Goal: Transaction & Acquisition: Purchase product/service

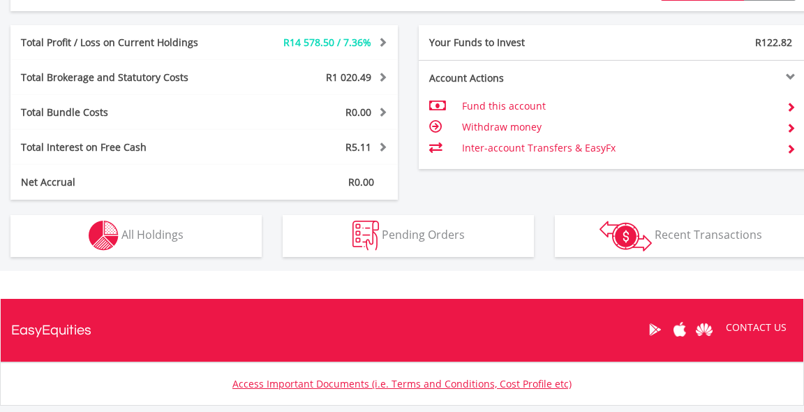
scroll to position [704, 0]
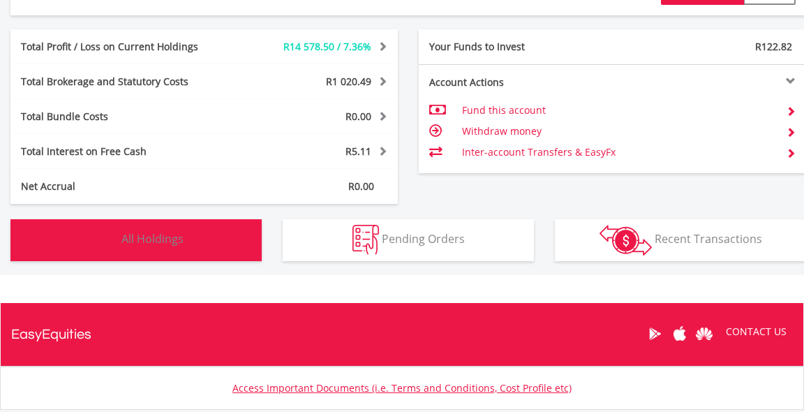
click at [172, 235] on span "All Holdings" at bounding box center [152, 238] width 62 height 15
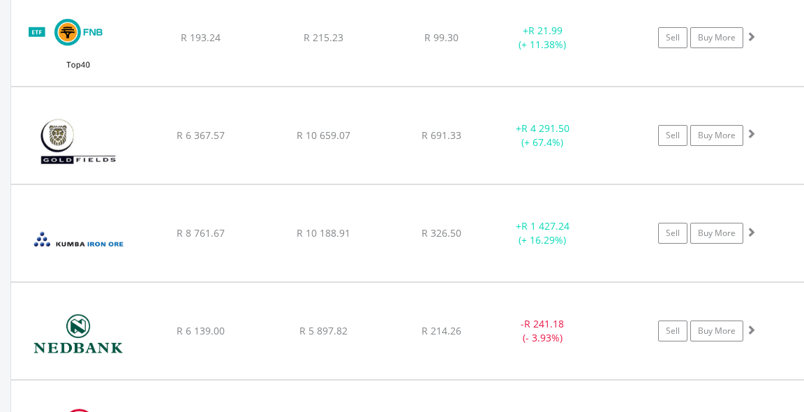
scroll to position [1276, 0]
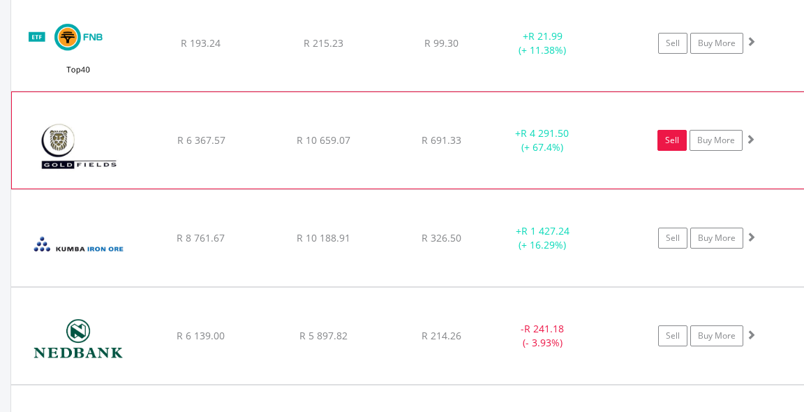
click at [671, 142] on link "Sell" at bounding box center [671, 140] width 29 height 21
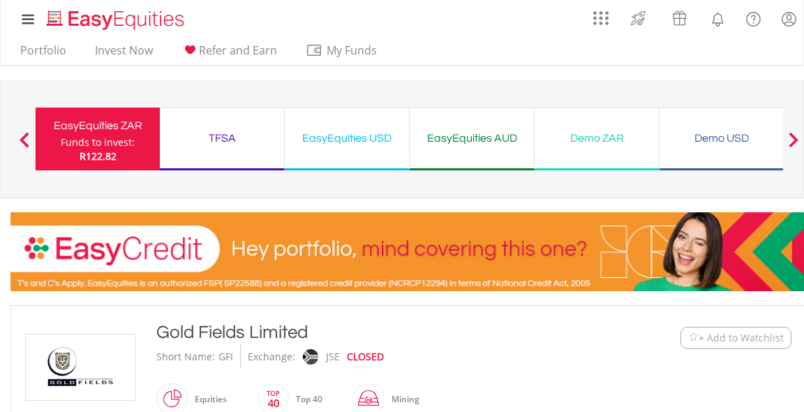
type input "********"
type input "******"
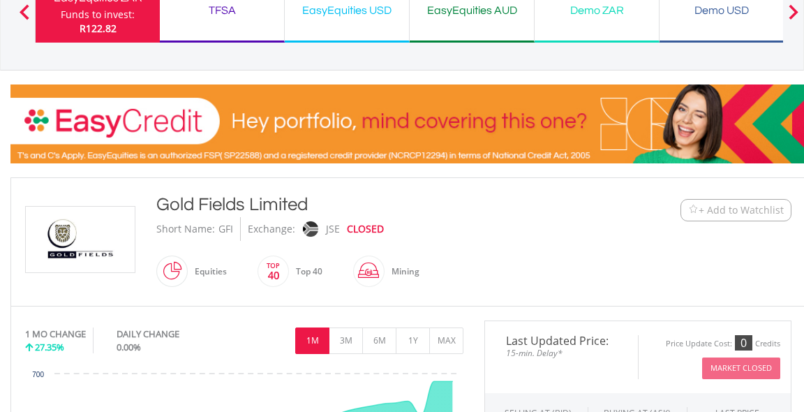
scroll to position [134, 0]
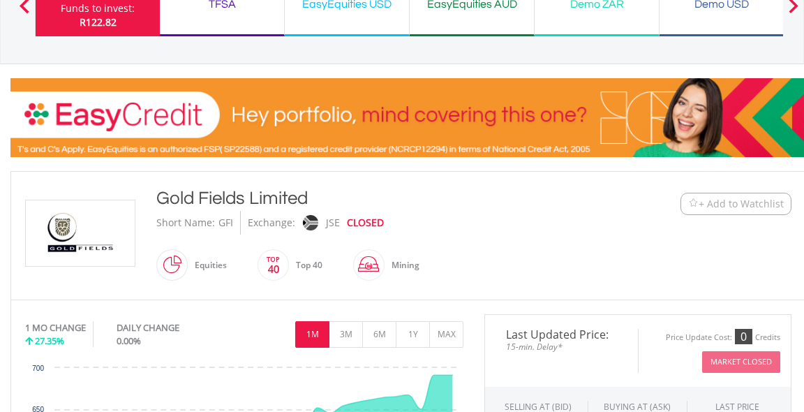
click at [96, 9] on div "Funds to invest:" at bounding box center [98, 8] width 74 height 14
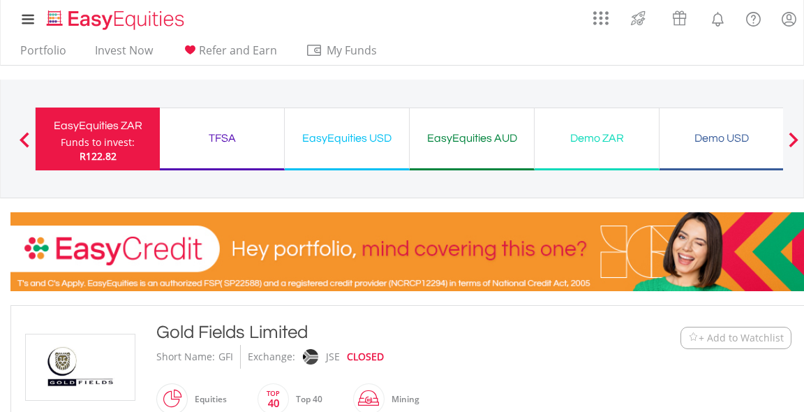
type input "********"
type input "******"
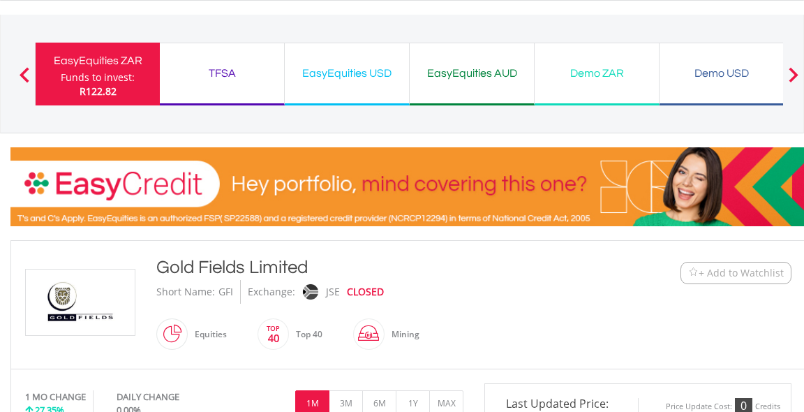
scroll to position [60, 0]
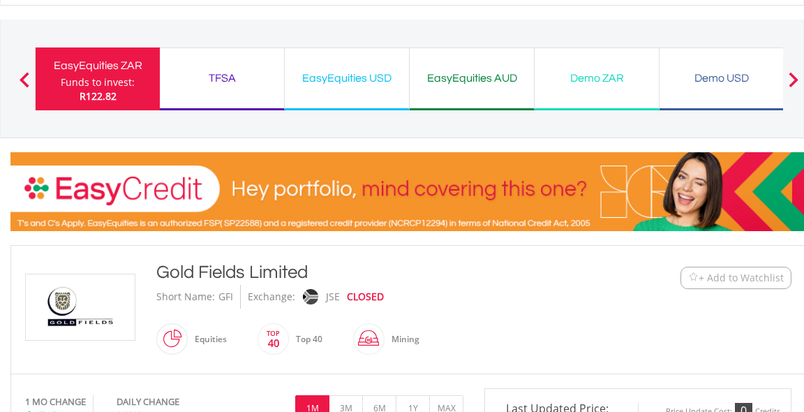
click at [24, 80] on button "Previous" at bounding box center [24, 86] width 28 height 14
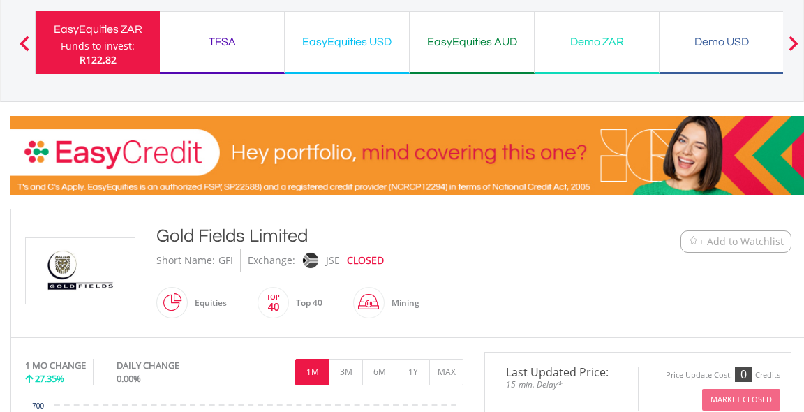
scroll to position [84, 0]
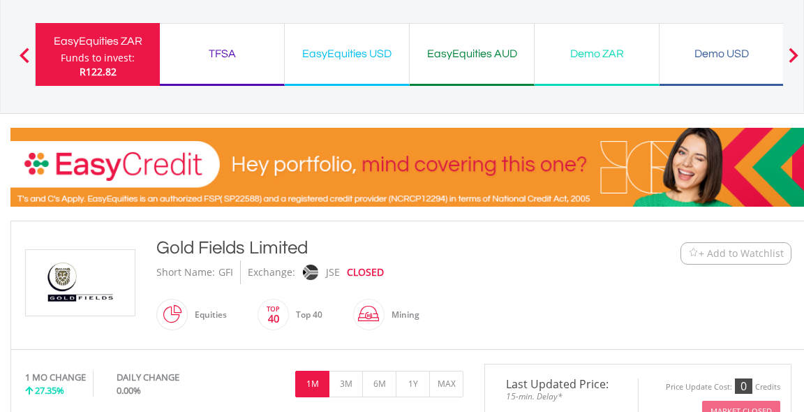
click at [124, 59] on div "Funds to invest:" at bounding box center [98, 58] width 74 height 14
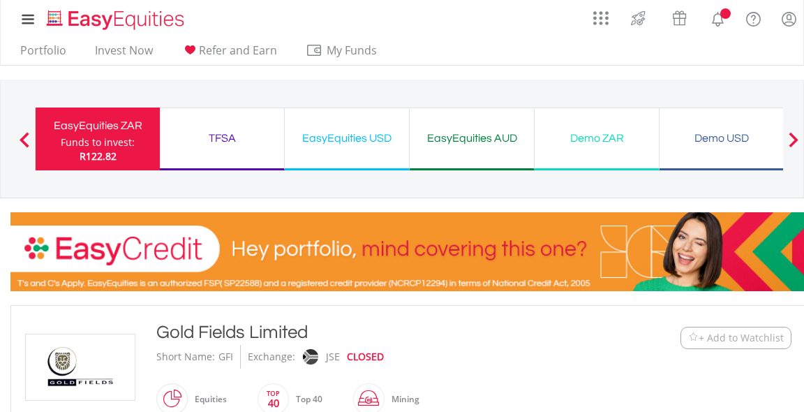
type input "********"
type input "******"
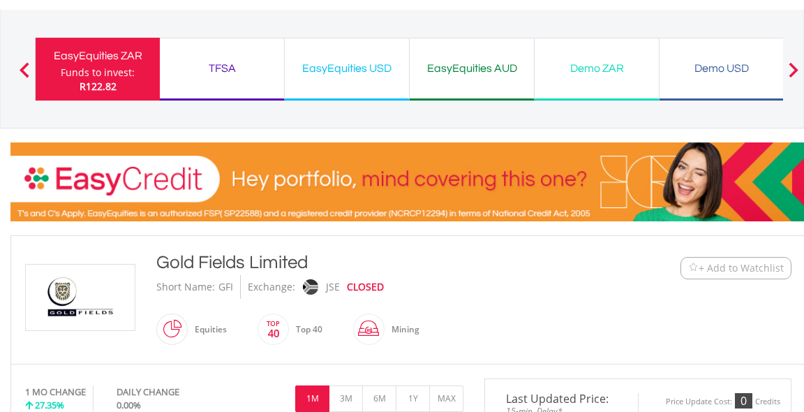
scroll to position [68, 0]
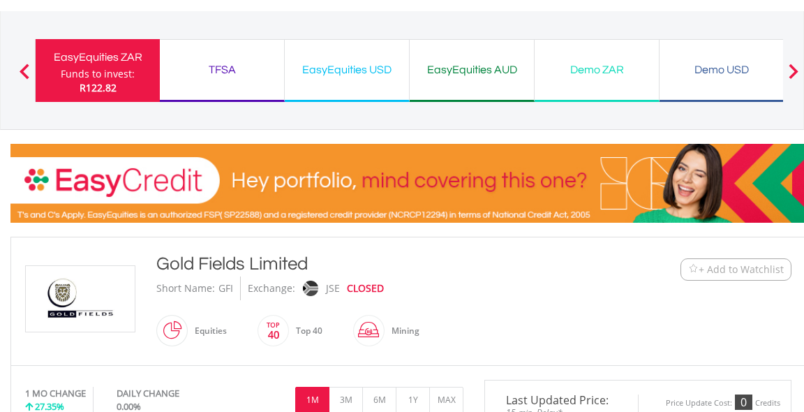
click at [117, 68] on div "Funds to invest:" at bounding box center [98, 74] width 74 height 14
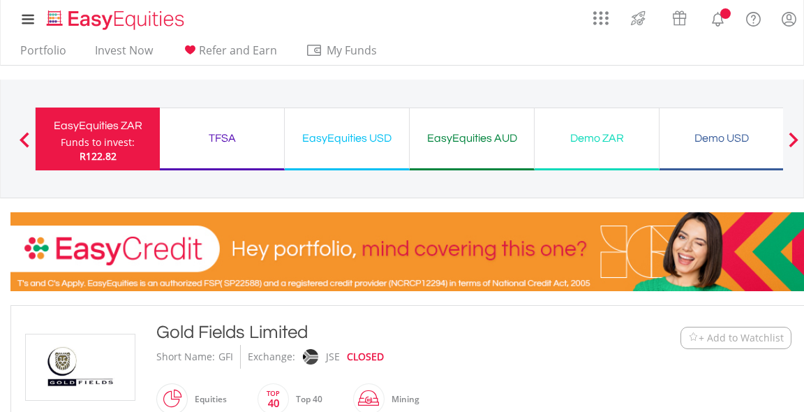
type input "********"
type input "******"
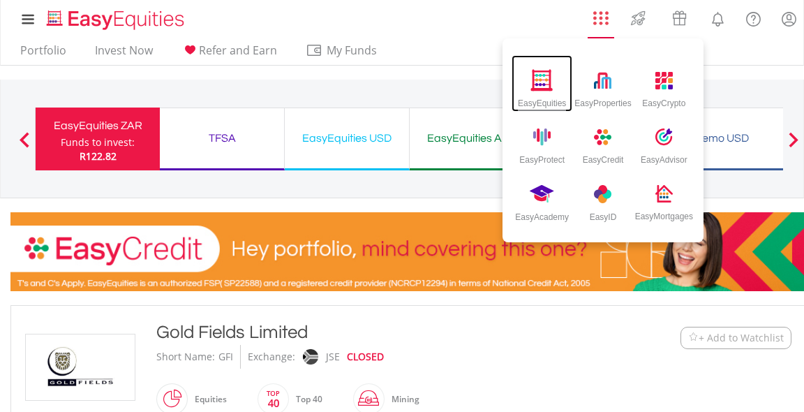
click at [544, 77] on img at bounding box center [541, 80] width 23 height 22
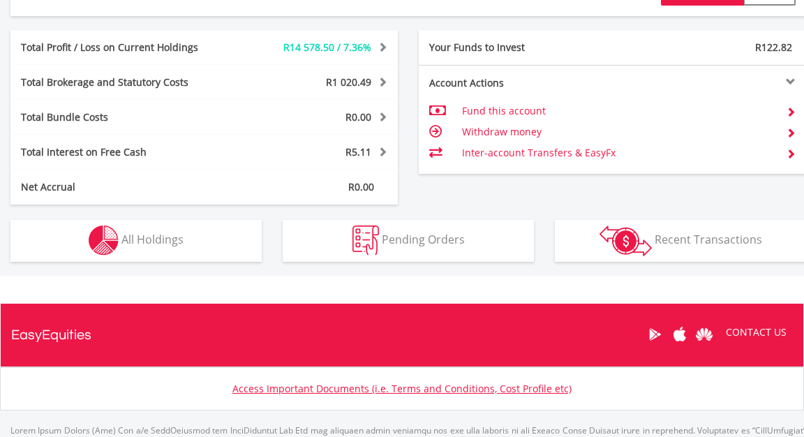
scroll to position [765, 0]
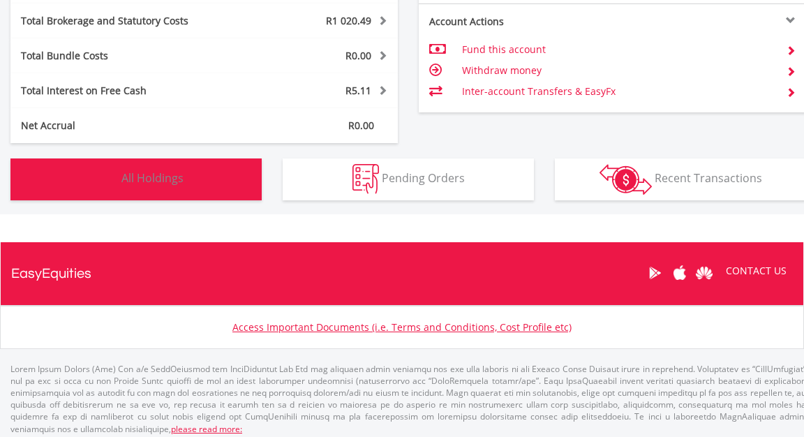
click at [174, 177] on span "All Holdings" at bounding box center [152, 177] width 62 height 15
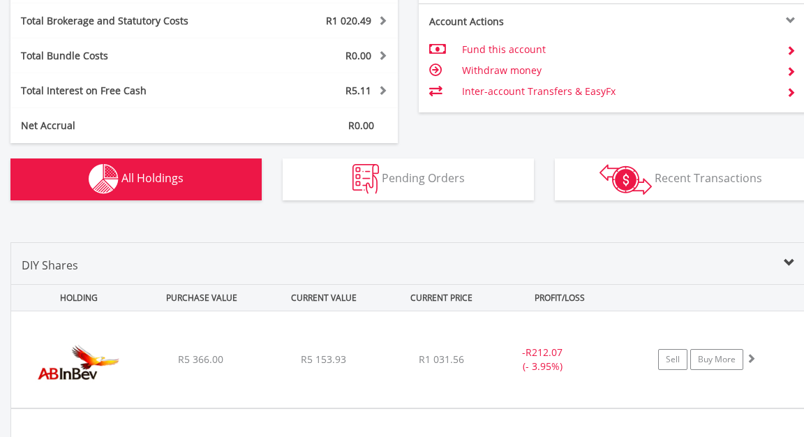
scroll to position [1005, 0]
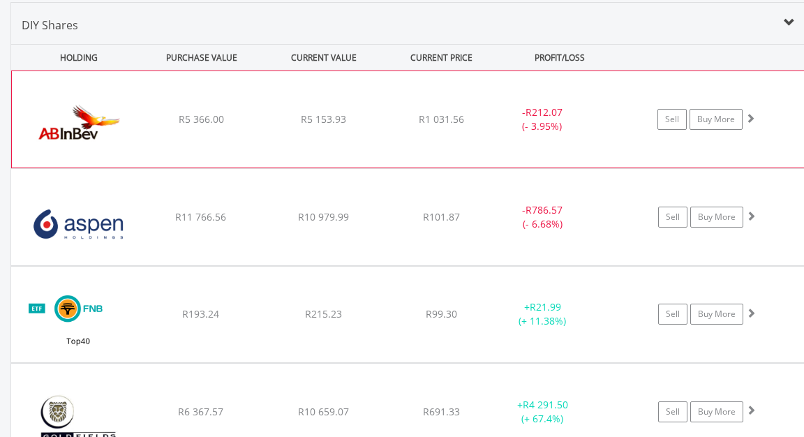
click at [751, 119] on span at bounding box center [750, 118] width 10 height 10
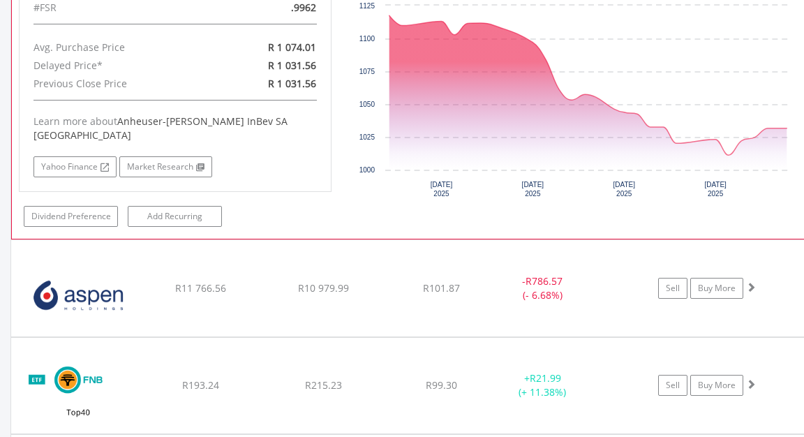
scroll to position [1245, 0]
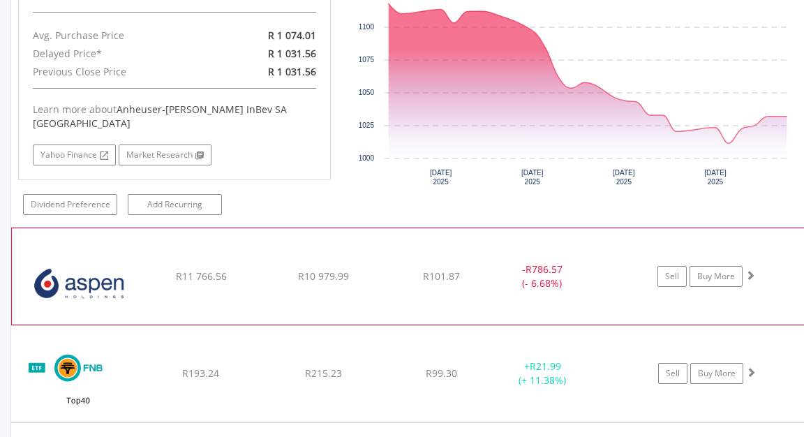
click at [753, 270] on span at bounding box center [750, 275] width 10 height 10
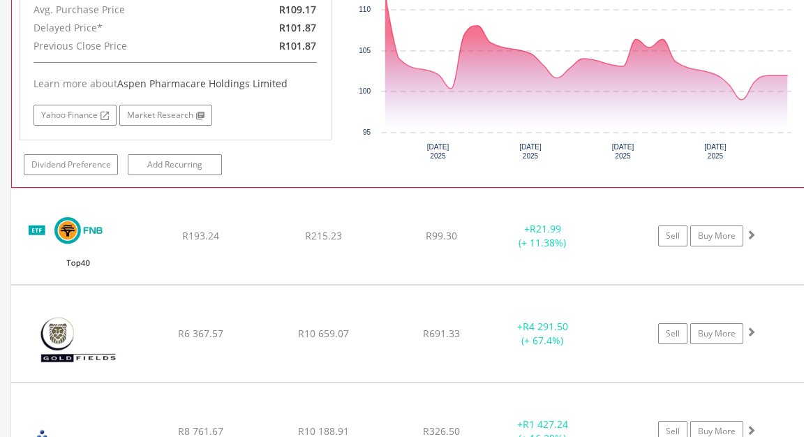
scroll to position [1672, 0]
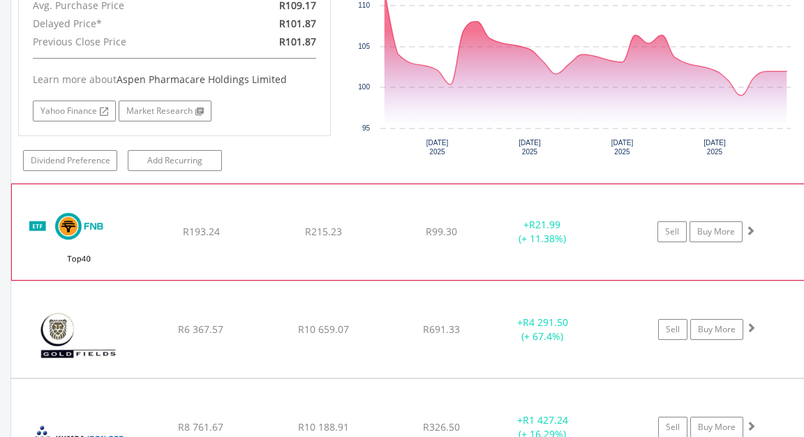
click at [753, 225] on span at bounding box center [750, 230] width 10 height 10
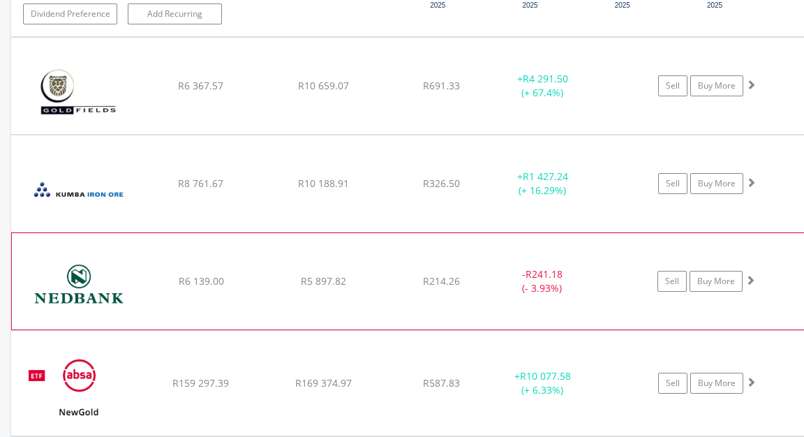
scroll to position [2197, 0]
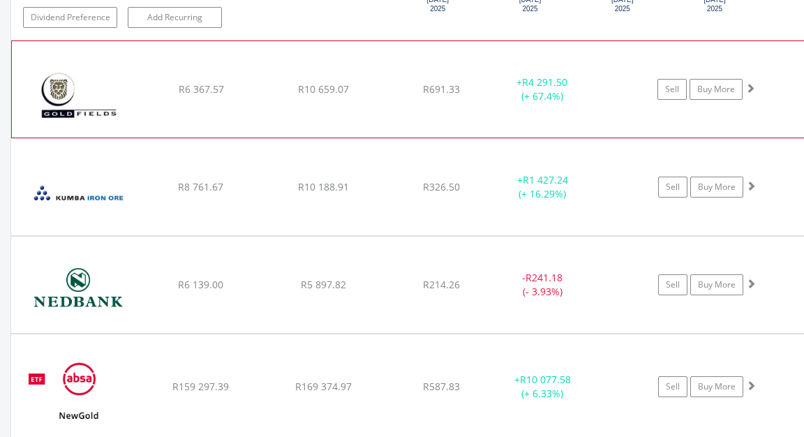
click at [751, 83] on span at bounding box center [750, 88] width 10 height 10
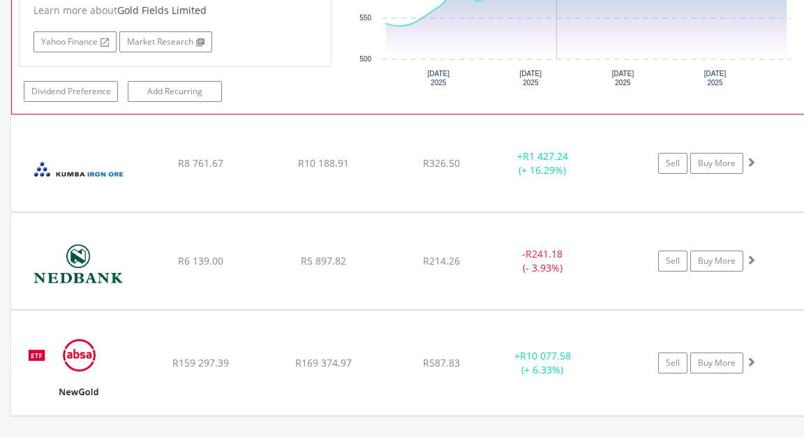
scroll to position [2535, 0]
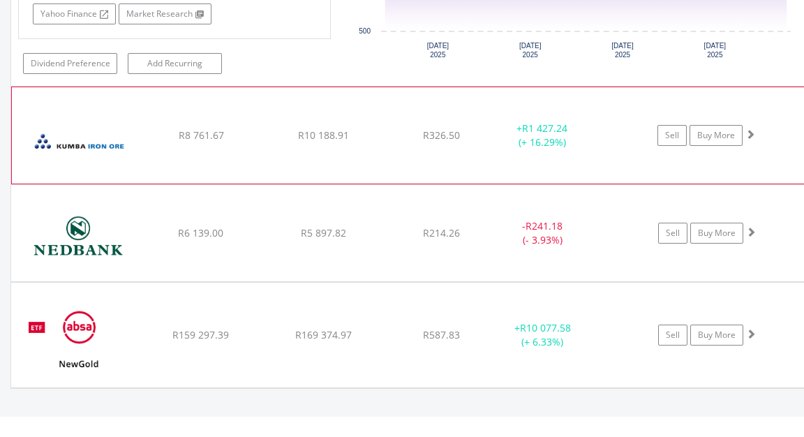
click at [752, 129] on span at bounding box center [750, 134] width 10 height 10
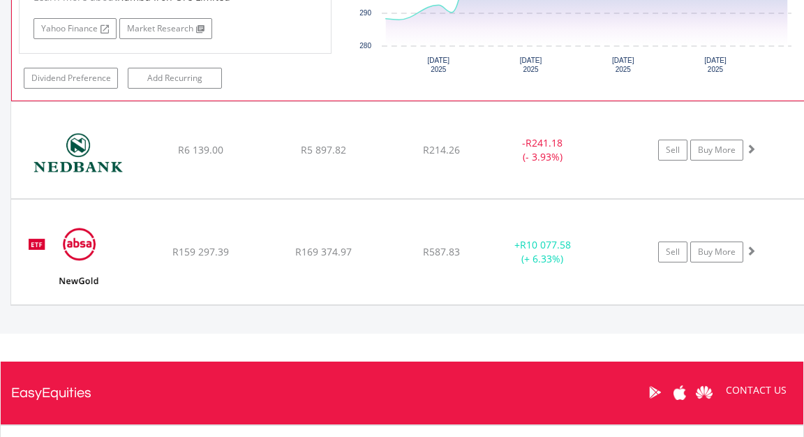
scroll to position [2920, 0]
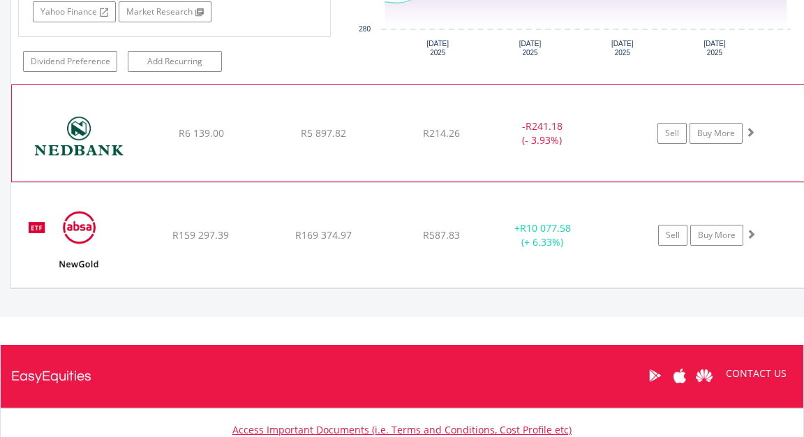
click at [752, 127] on span at bounding box center [750, 132] width 10 height 10
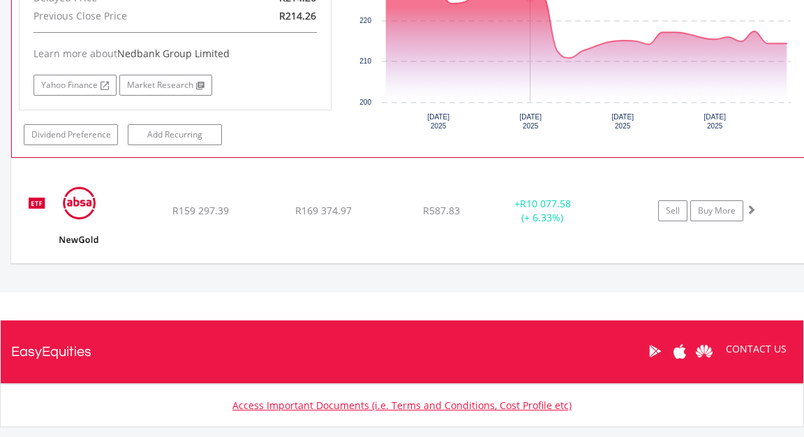
scroll to position [3242, 0]
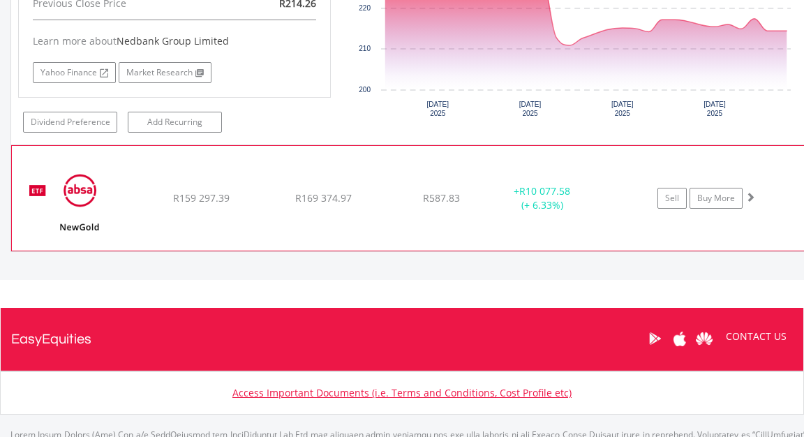
click at [751, 192] on span at bounding box center [750, 197] width 10 height 10
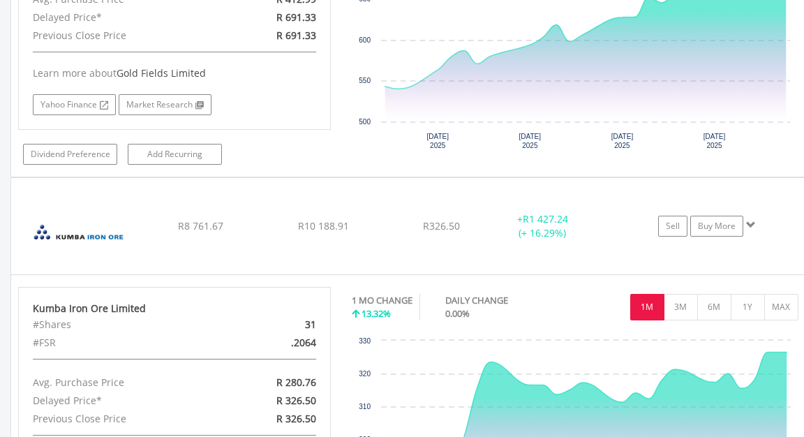
scroll to position [2445, 0]
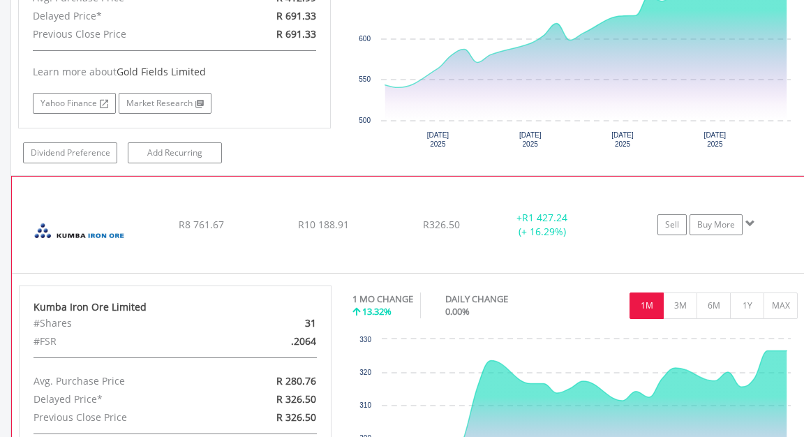
click at [749, 218] on span at bounding box center [750, 223] width 10 height 10
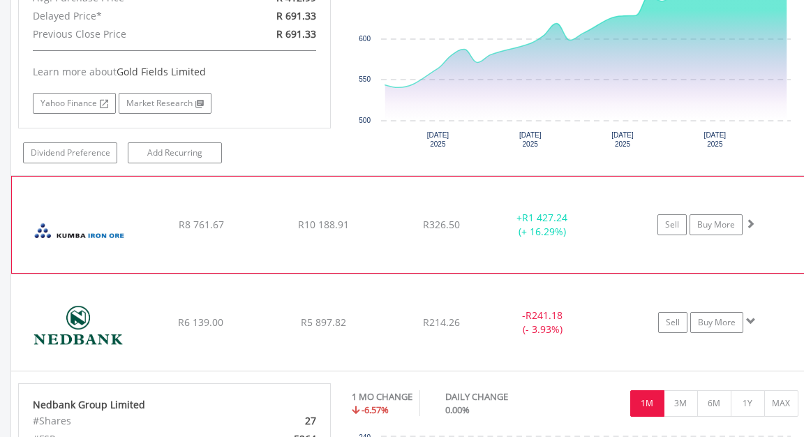
click at [749, 218] on span at bounding box center [750, 223] width 10 height 10
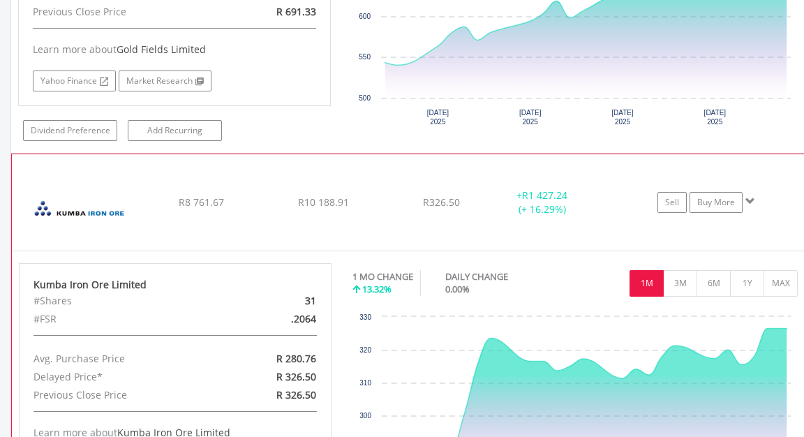
scroll to position [2456, 0]
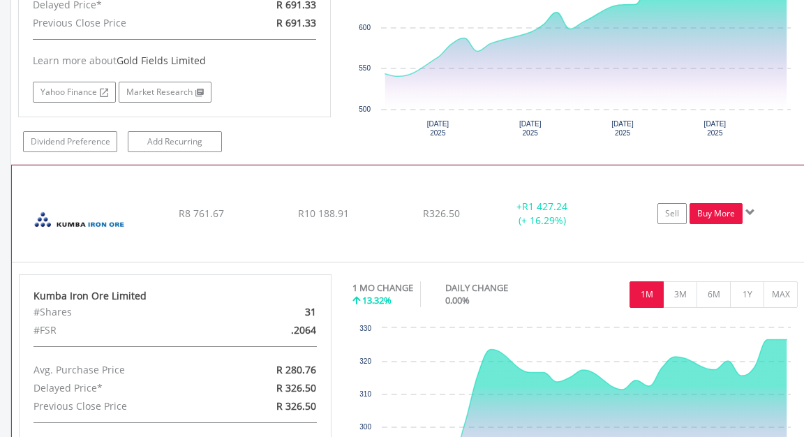
click at [709, 203] on link "Buy More" at bounding box center [715, 213] width 53 height 21
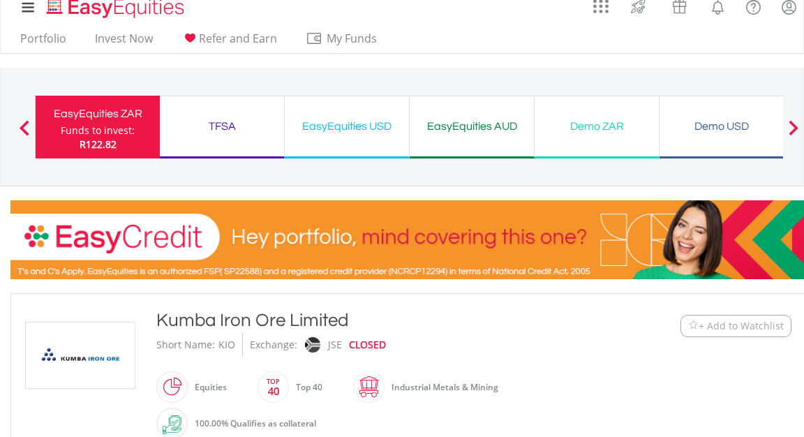
scroll to position [10, 0]
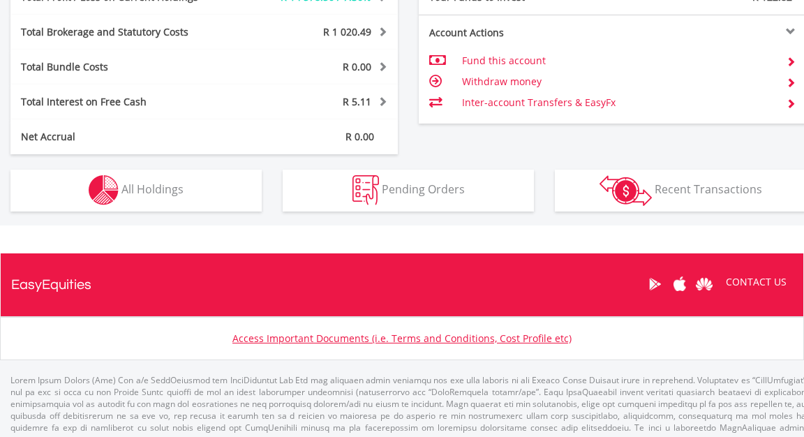
scroll to position [770, 0]
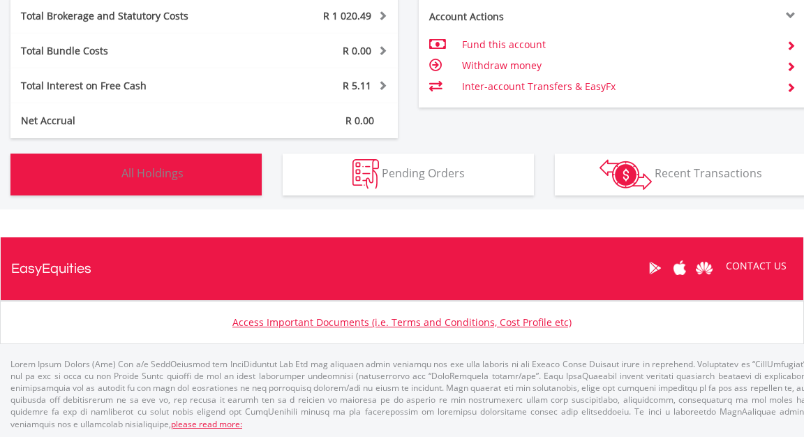
click at [157, 174] on span "All Holdings" at bounding box center [152, 172] width 62 height 15
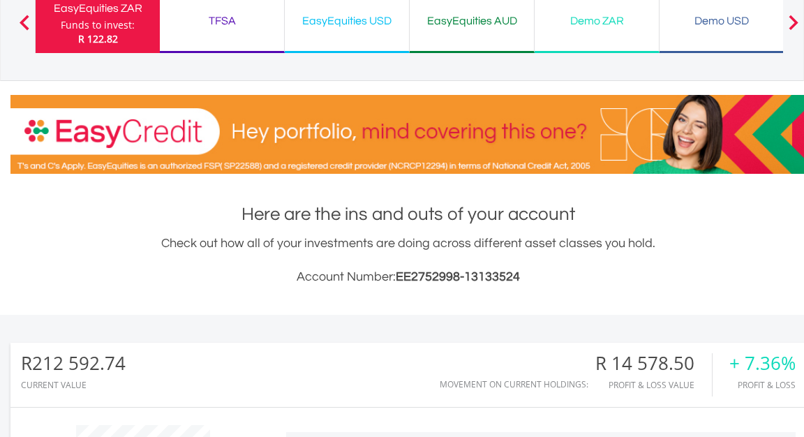
scroll to position [0, 0]
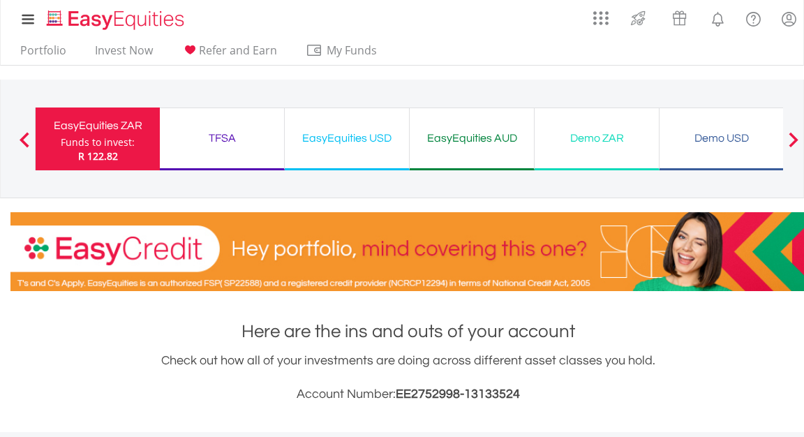
click at [352, 136] on div "EasyEquities USD" at bounding box center [346, 138] width 107 height 20
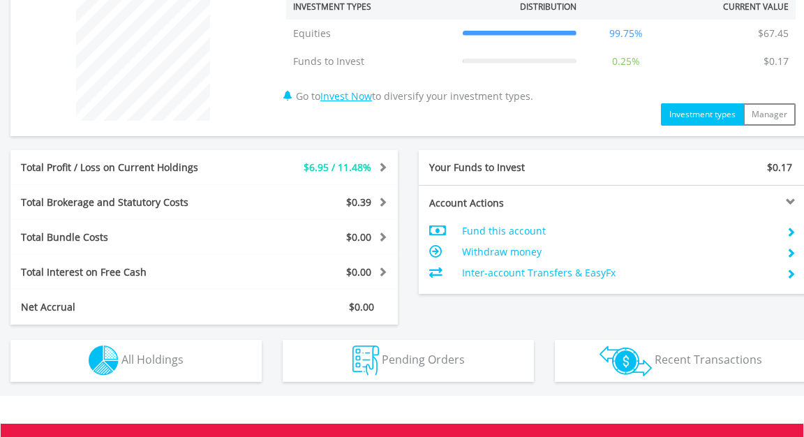
scroll to position [554, 0]
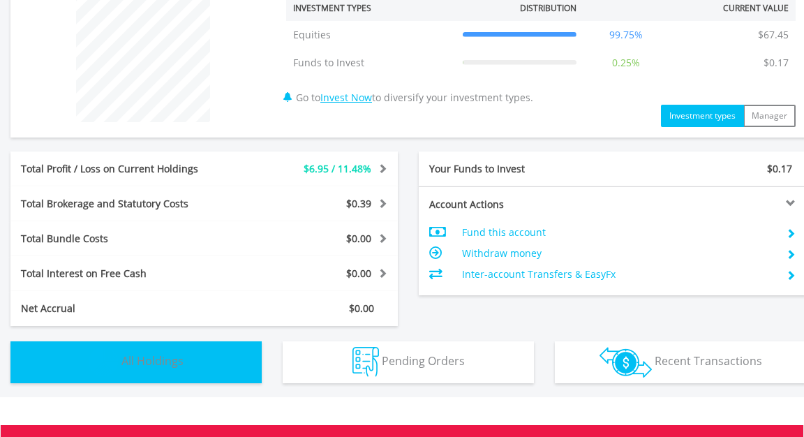
click at [185, 363] on button "Holdings All Holdings" at bounding box center [135, 362] width 251 height 42
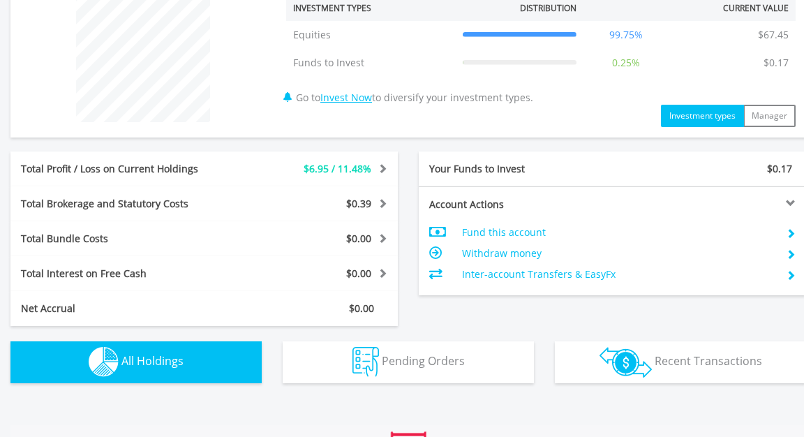
scroll to position [972, 0]
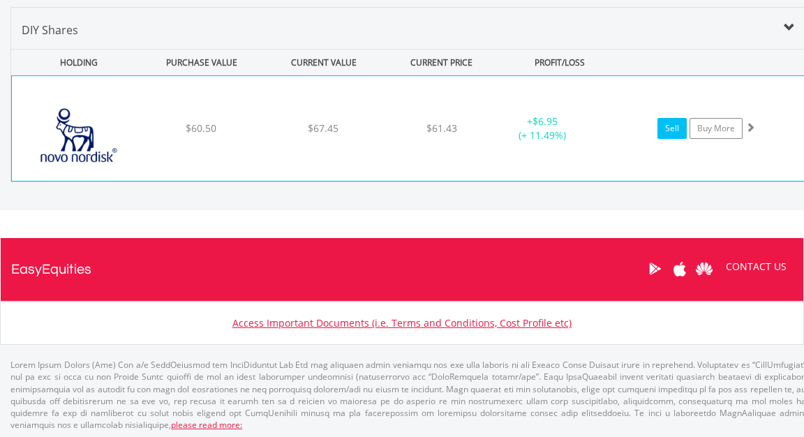
click at [666, 125] on link "Sell" at bounding box center [671, 128] width 29 height 21
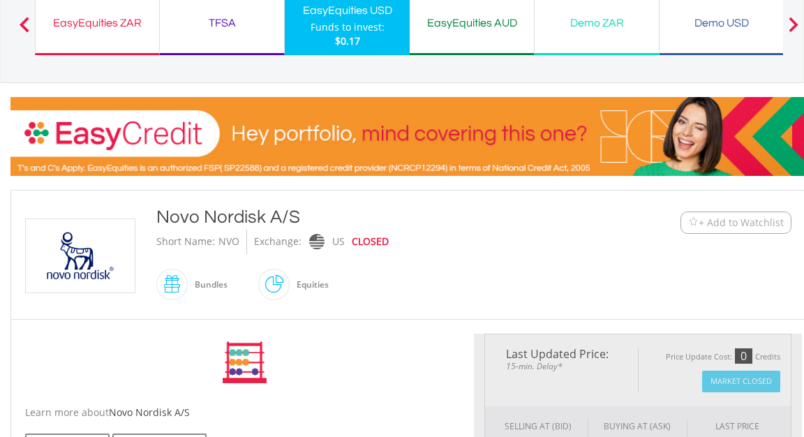
type input "*****"
type input "******"
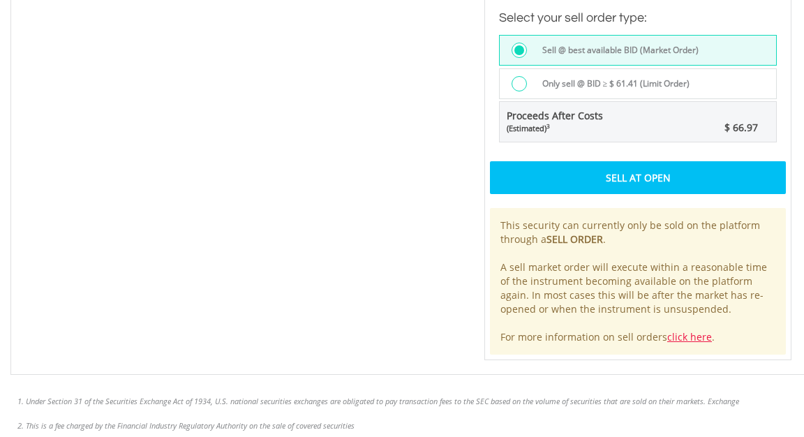
scroll to position [1056, 0]
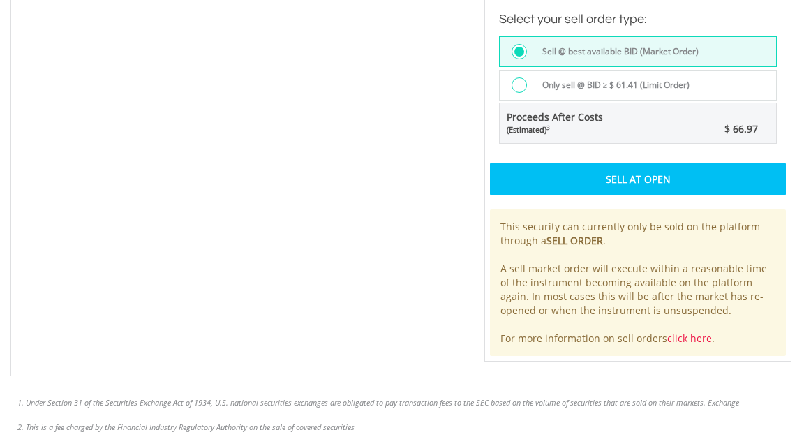
click at [637, 174] on div "Sell At Open" at bounding box center [638, 179] width 296 height 32
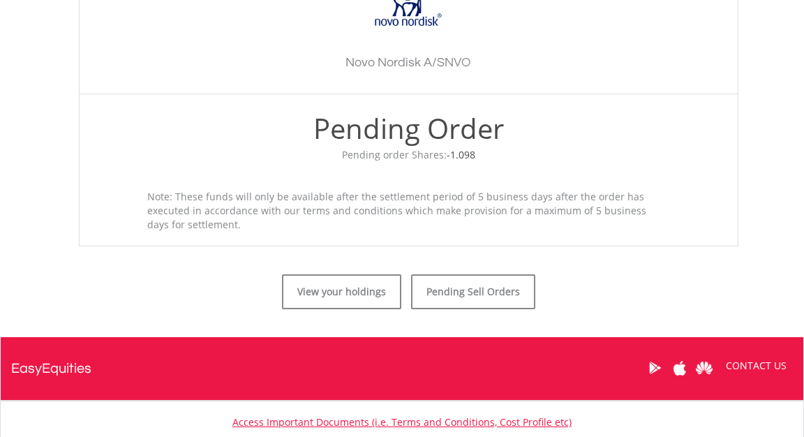
scroll to position [463, 0]
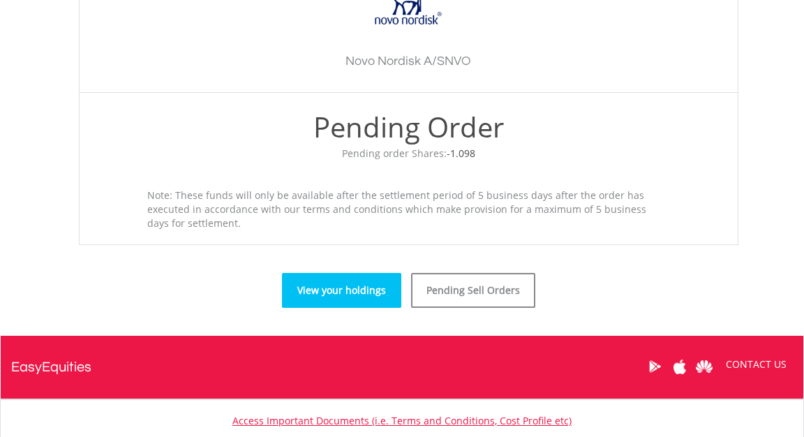
click at [348, 288] on link "View your holdings" at bounding box center [341, 290] width 119 height 35
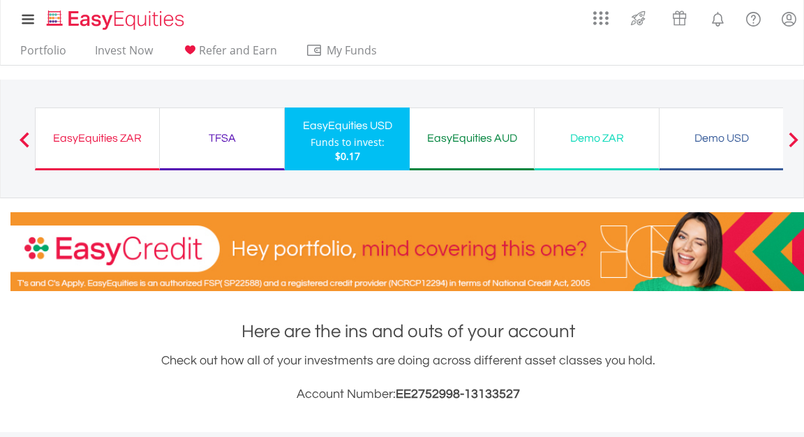
scroll to position [134, 265]
click at [476, 137] on div "EasyEquities AUD" at bounding box center [471, 138] width 107 height 20
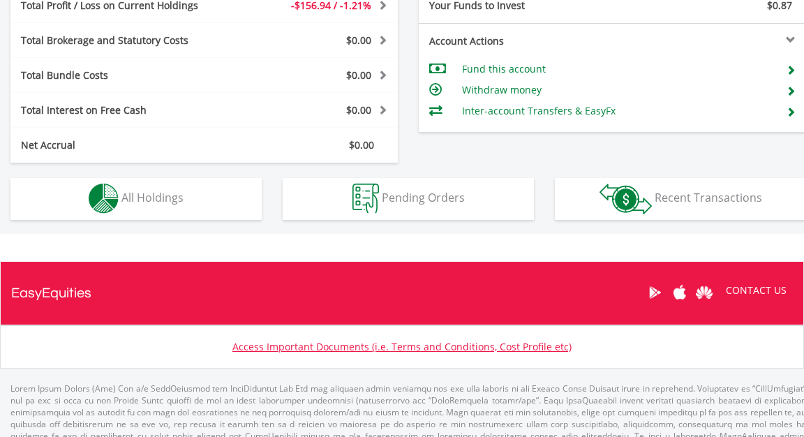
scroll to position [747, 0]
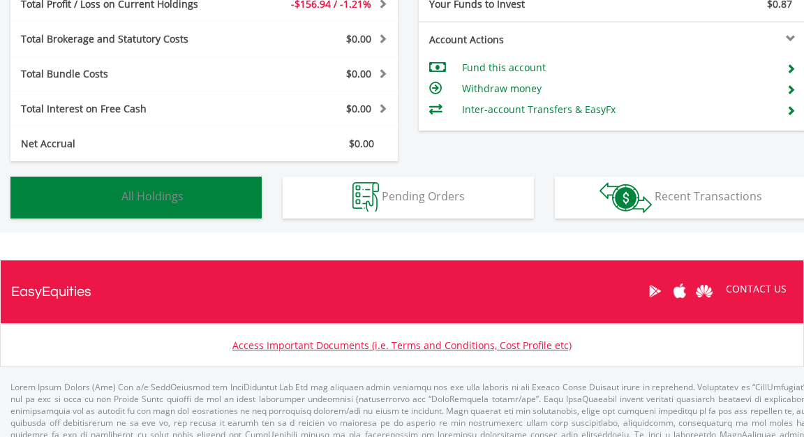
click at [179, 192] on span "All Holdings" at bounding box center [152, 195] width 62 height 15
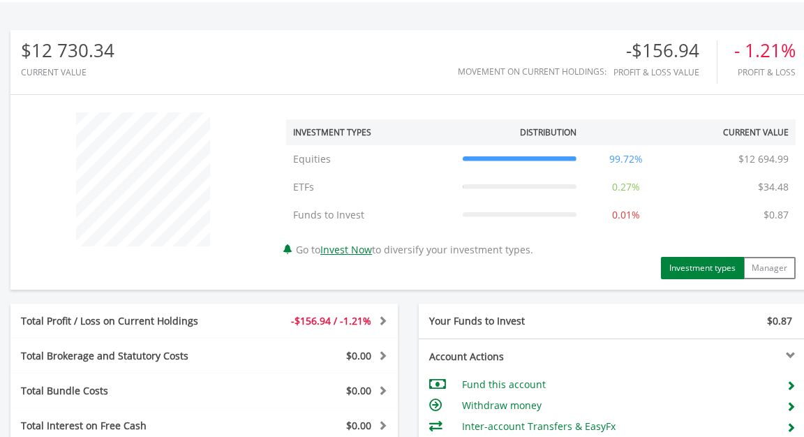
scroll to position [428, 0]
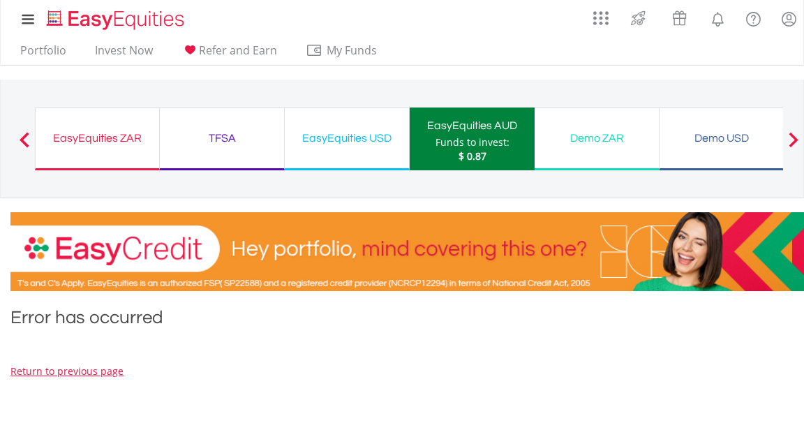
click at [467, 128] on div "EasyEquities AUD" at bounding box center [472, 126] width 108 height 20
click at [354, 137] on div "EasyEquities USD" at bounding box center [346, 138] width 107 height 20
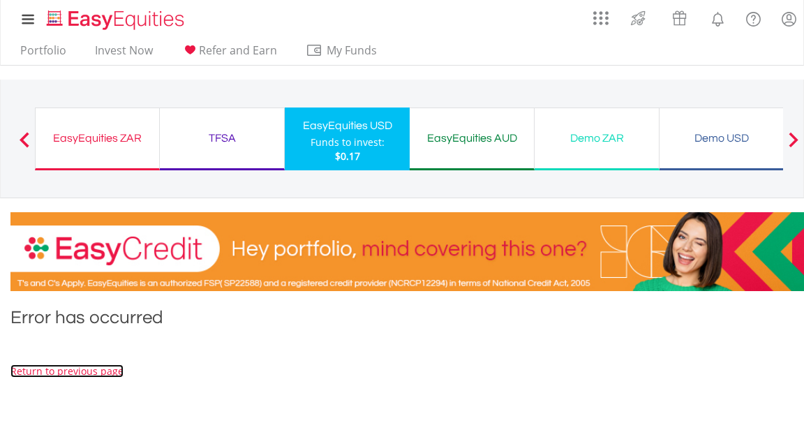
click at [83, 371] on link "Return to previous page" at bounding box center [66, 370] width 113 height 13
click at [70, 370] on link "Return to previous page" at bounding box center [66, 370] width 113 height 13
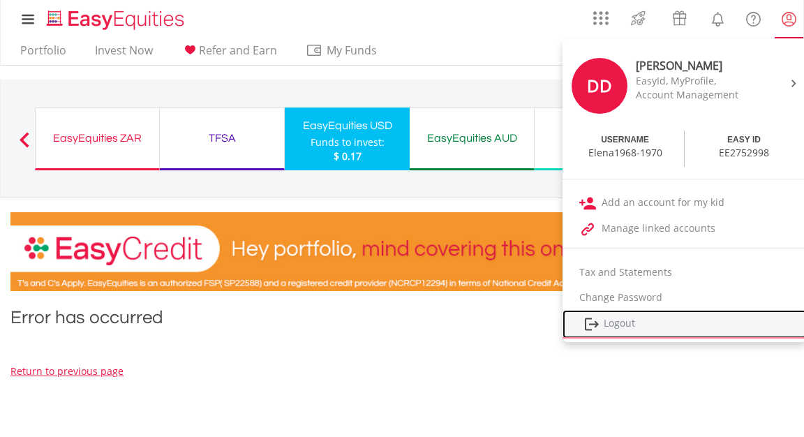
click at [645, 324] on link "Logout" at bounding box center [684, 324] width 244 height 29
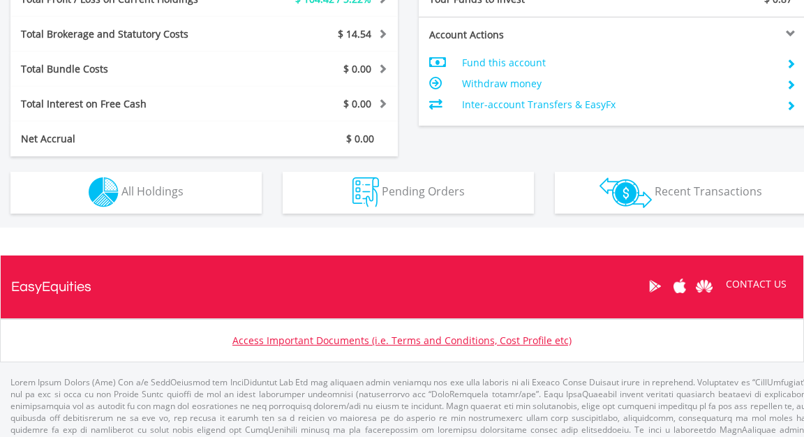
scroll to position [749, 0]
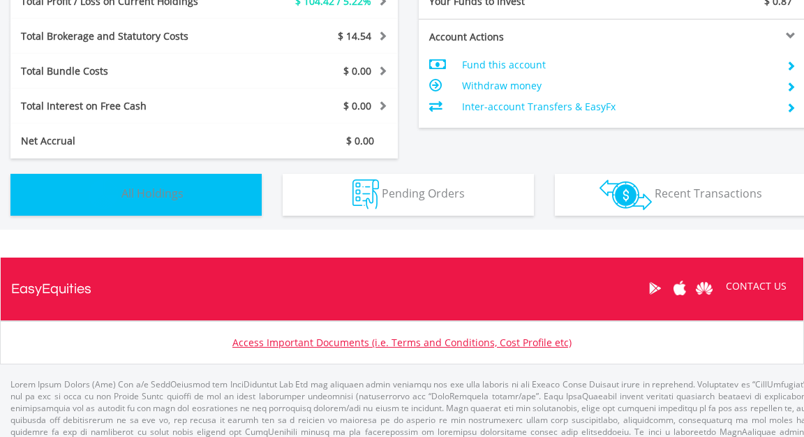
click at [147, 193] on span "All Holdings" at bounding box center [152, 193] width 62 height 15
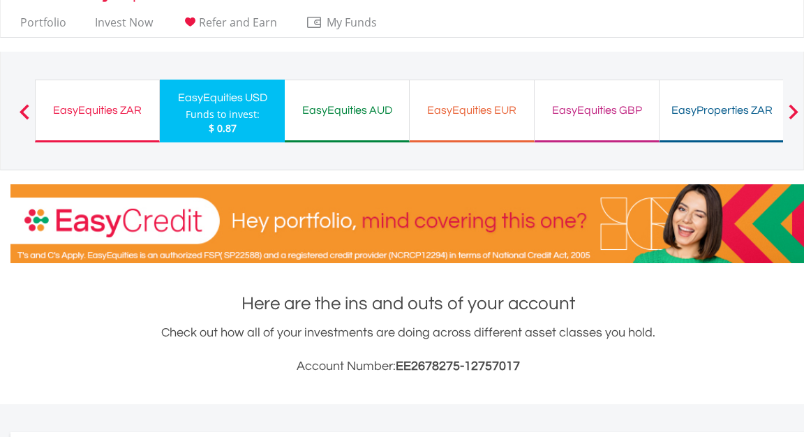
scroll to position [0, 0]
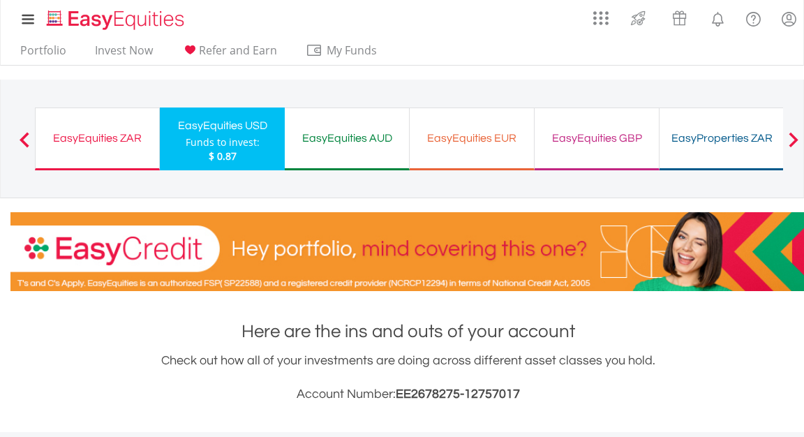
click at [237, 128] on div "EasyEquities USD" at bounding box center [222, 126] width 108 height 20
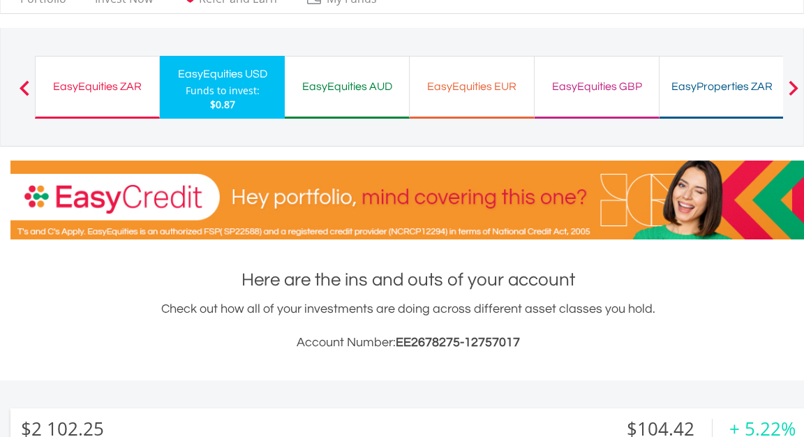
scroll to position [50, 0]
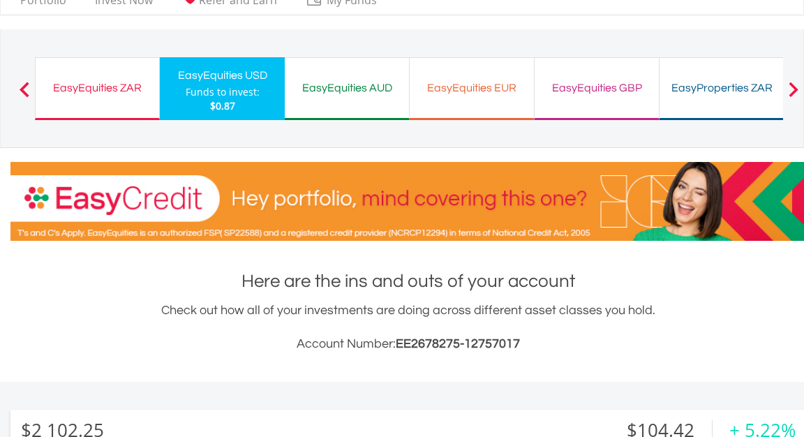
click at [490, 87] on div "EasyEquities EUR" at bounding box center [471, 88] width 107 height 20
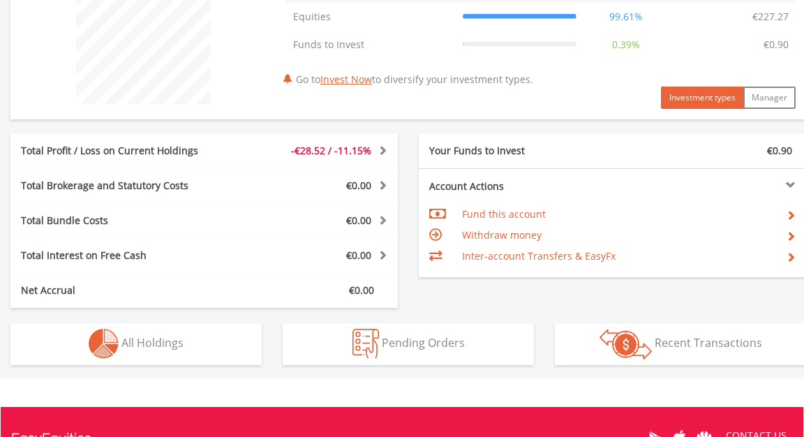
scroll to position [588, 0]
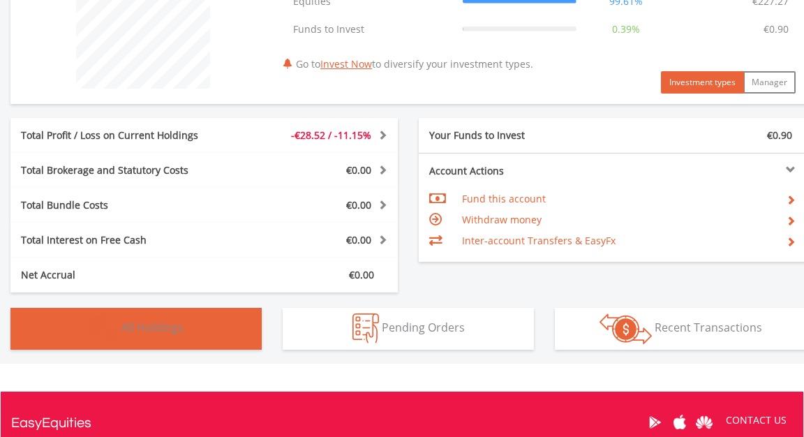
click at [150, 325] on span "All Holdings" at bounding box center [152, 327] width 62 height 15
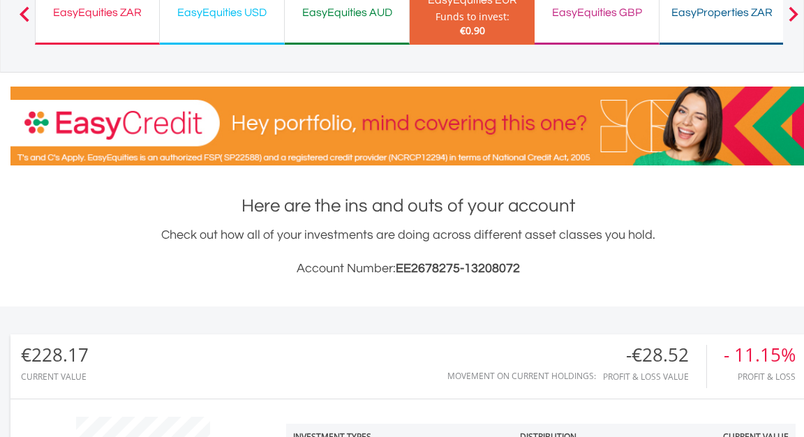
scroll to position [84, 0]
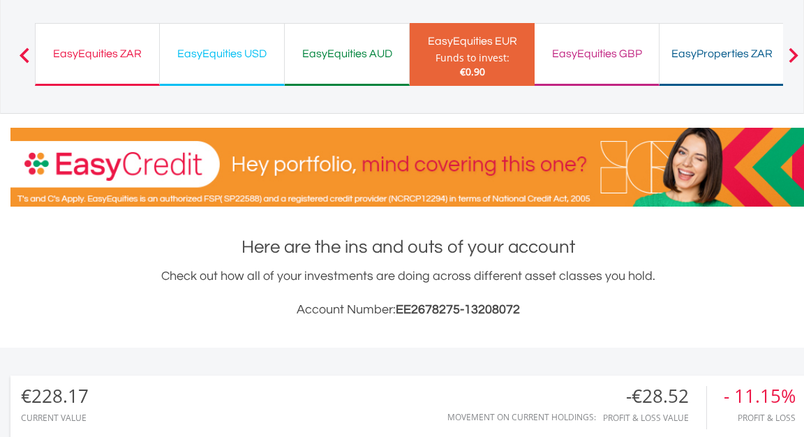
click at [604, 52] on div "EasyEquities GBP" at bounding box center [596, 54] width 107 height 20
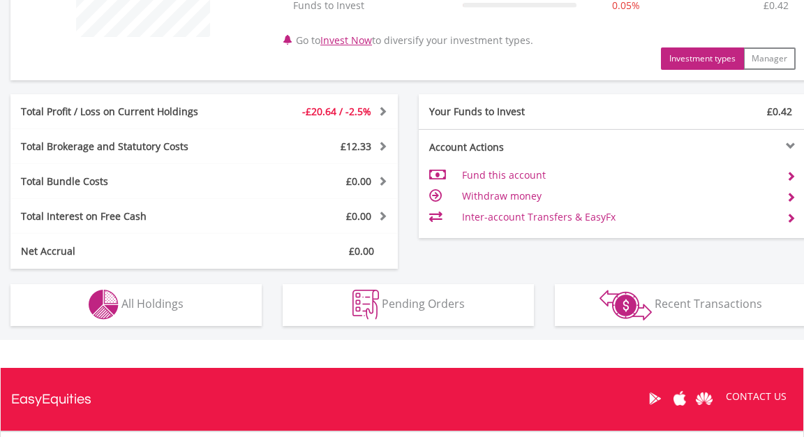
scroll to position [649, 0]
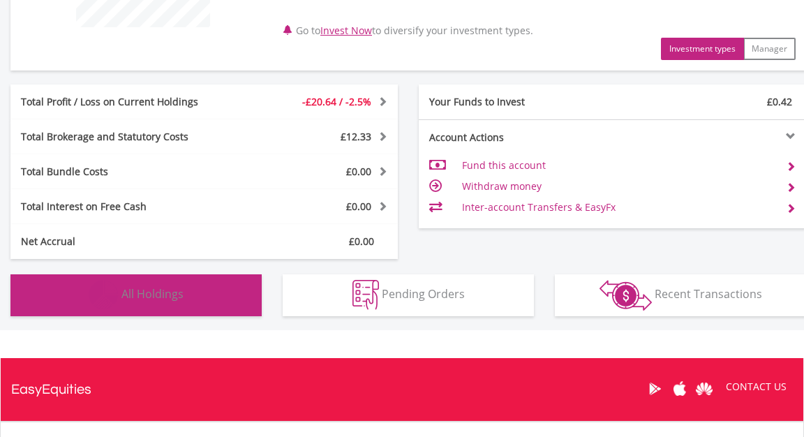
click at [161, 294] on span "All Holdings" at bounding box center [152, 293] width 62 height 15
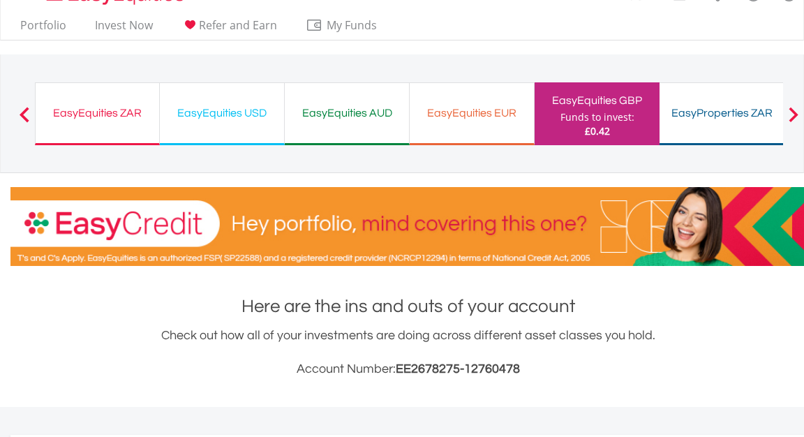
scroll to position [0, 0]
